Goal: Find specific page/section: Find specific page/section

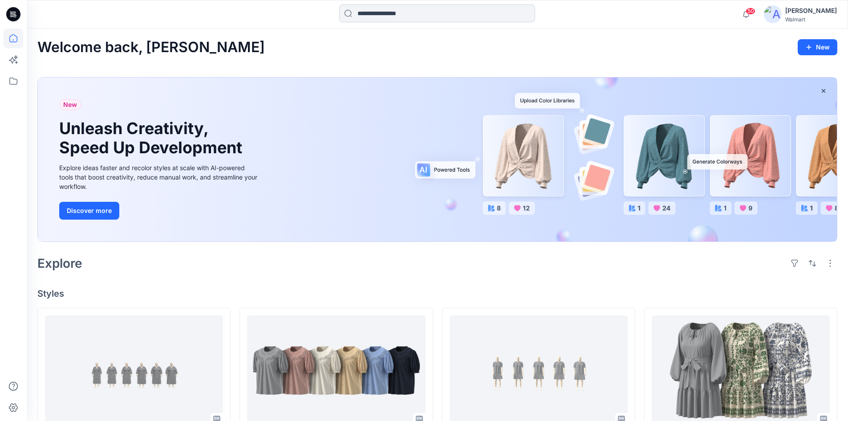
click at [370, 12] on input at bounding box center [437, 13] width 196 height 18
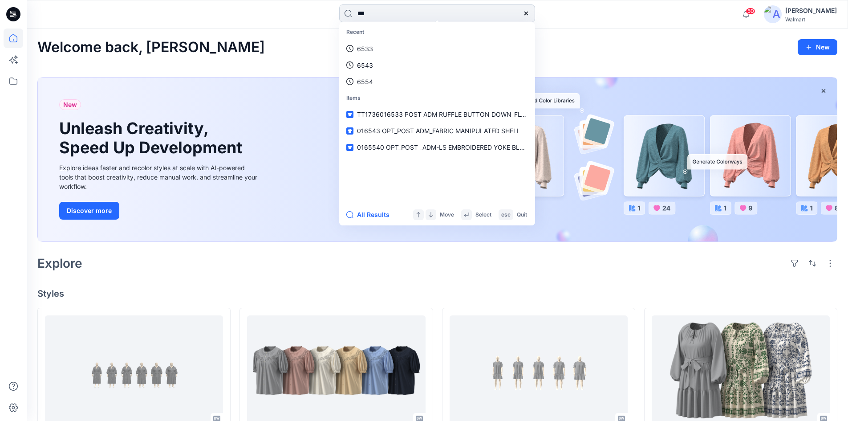
type input "****"
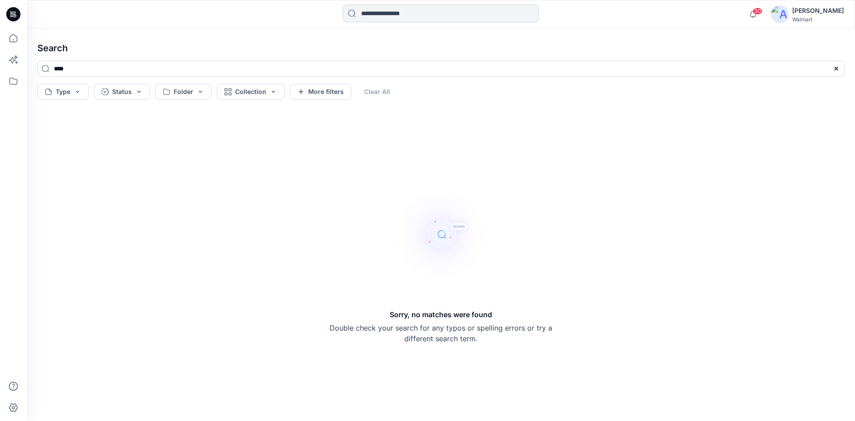
click at [384, 15] on input at bounding box center [441, 13] width 196 height 18
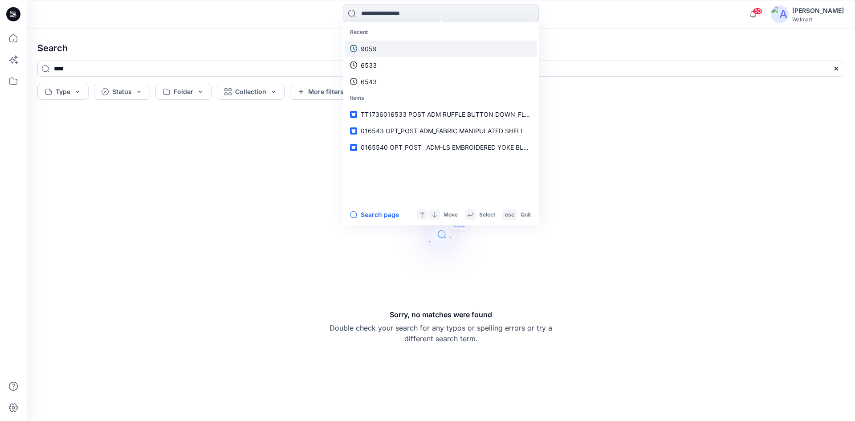
click at [366, 50] on p "9059" at bounding box center [369, 48] width 16 height 9
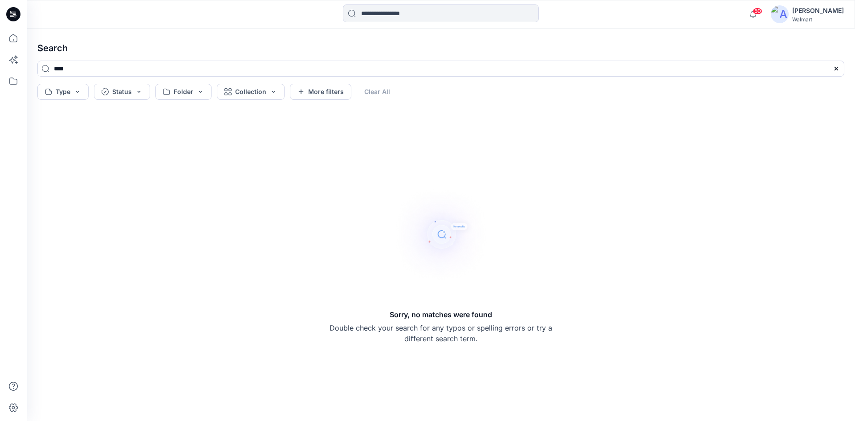
click at [13, 16] on icon at bounding box center [13, 14] width 14 height 14
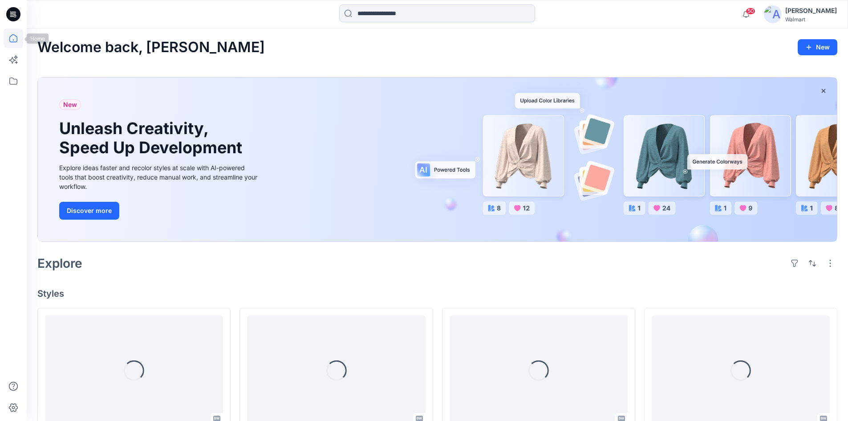
click at [15, 41] on icon at bounding box center [14, 38] width 20 height 20
